Goal: Transaction & Acquisition: Book appointment/travel/reservation

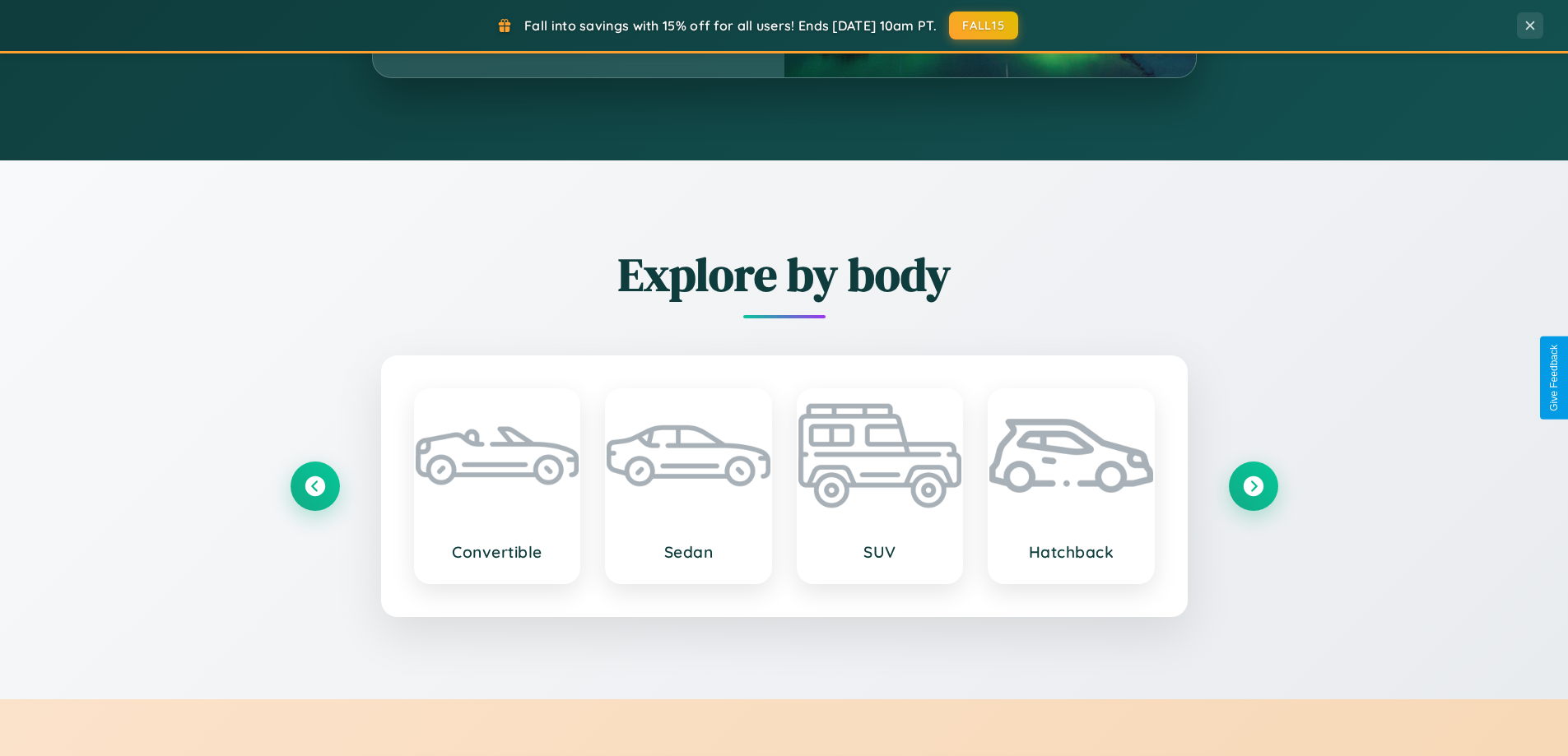
scroll to position [1928, 0]
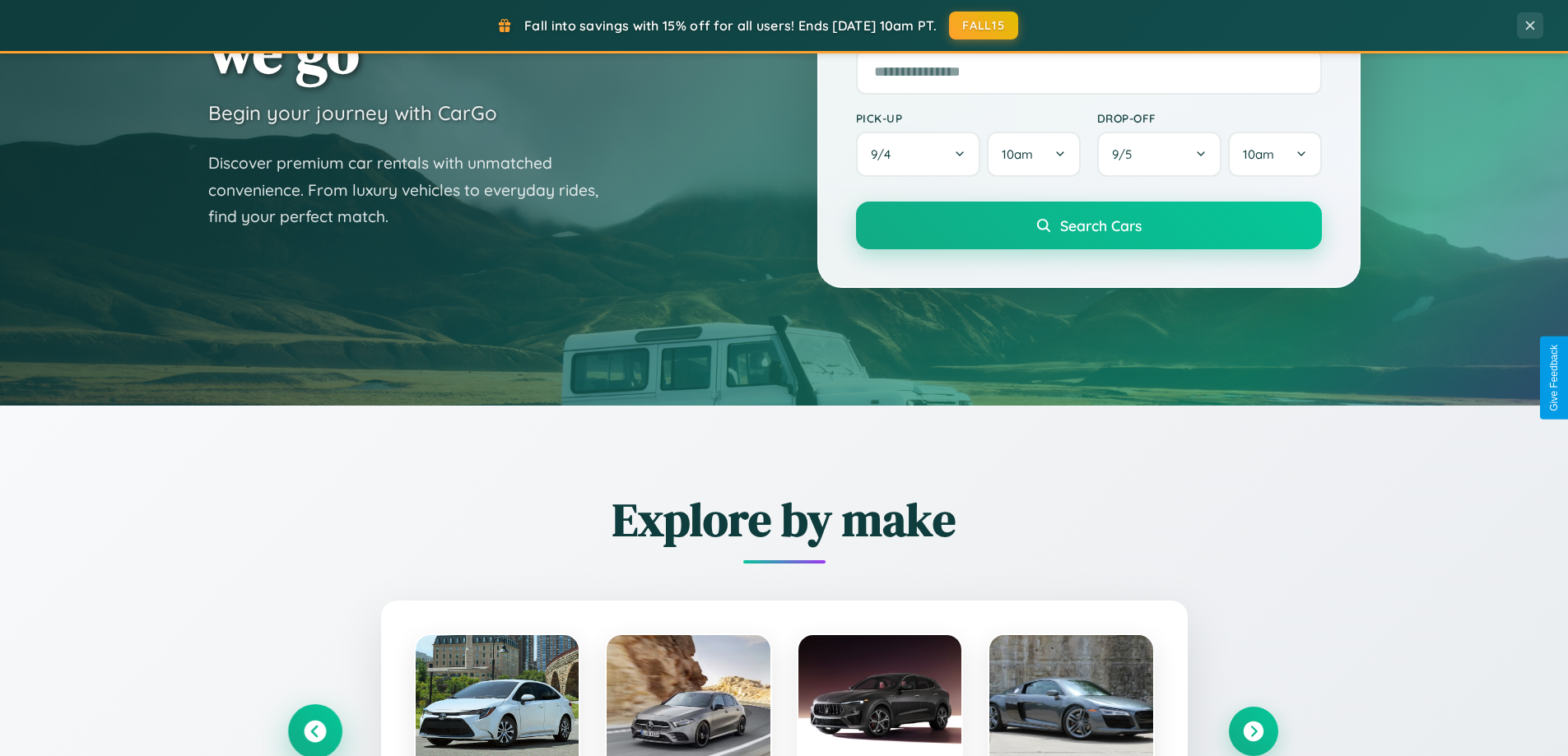
scroll to position [709, 0]
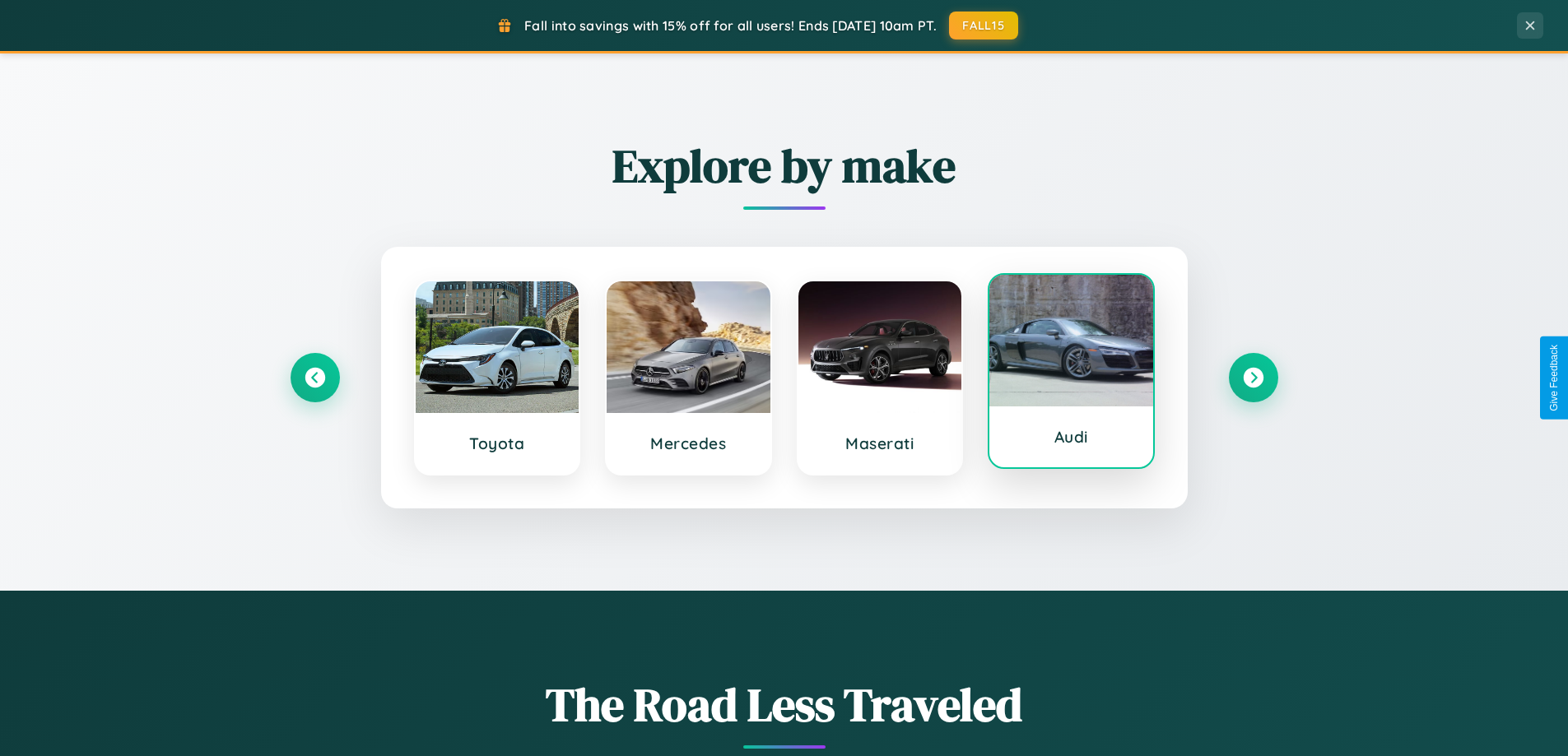
click at [1071, 375] on div at bounding box center [1071, 341] width 164 height 131
